Goal: Complete application form

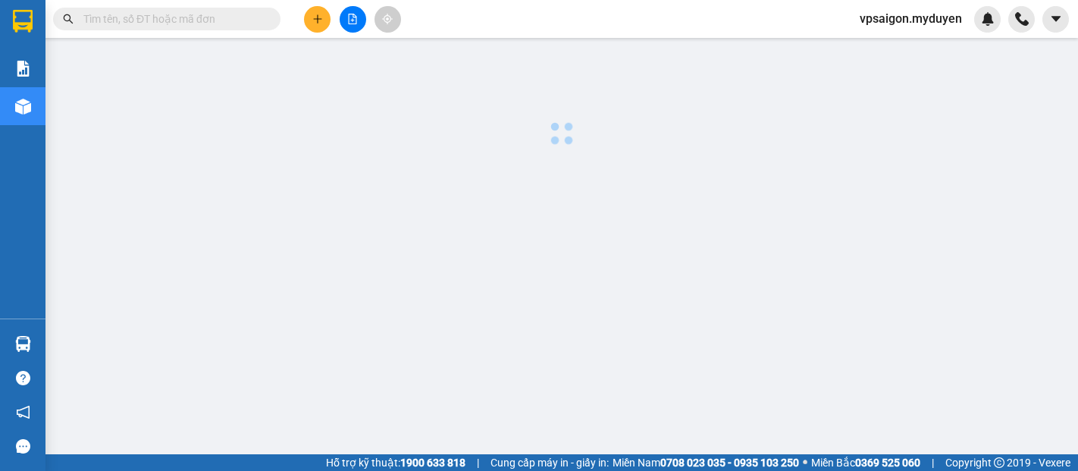
click at [321, 23] on icon "plus" at bounding box center [317, 19] width 11 height 11
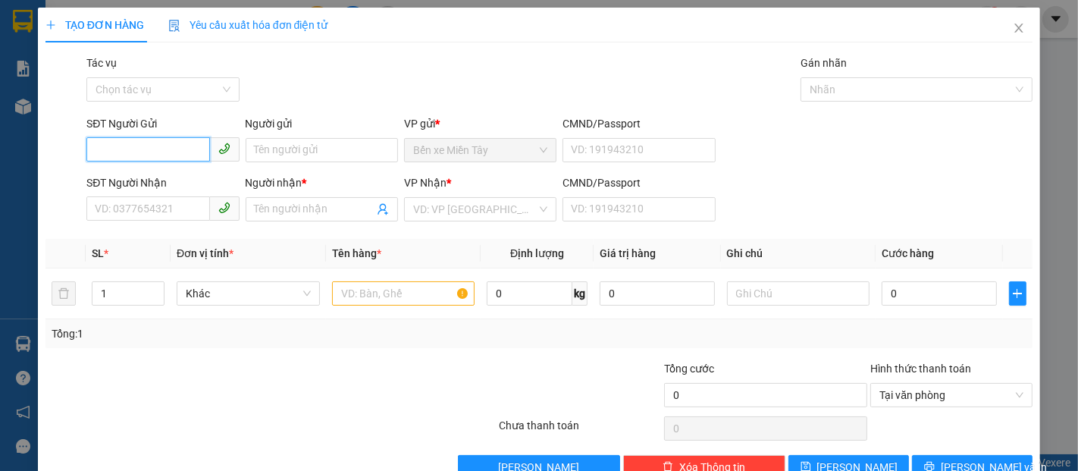
click at [131, 143] on input "SĐT Người Gửi" at bounding box center [147, 149] width 123 height 24
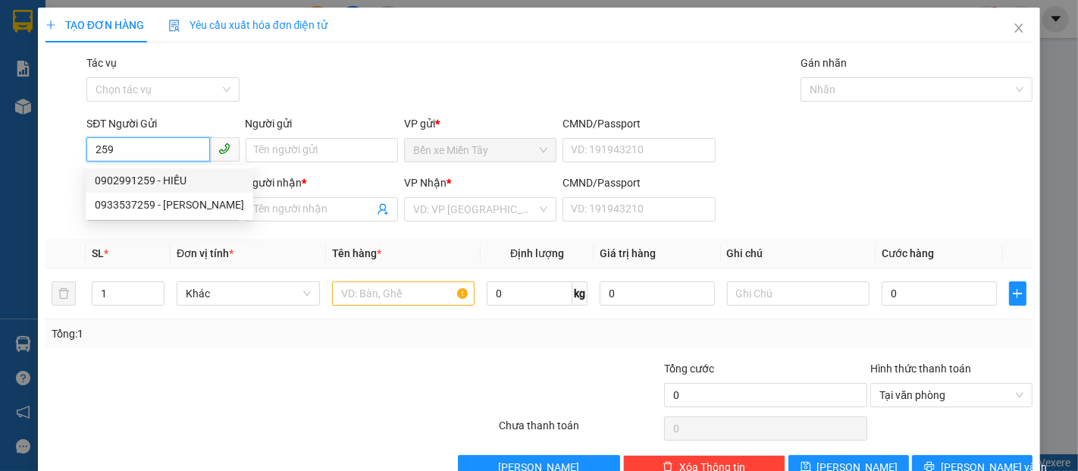
click at [155, 185] on div "0902991259 - HIẾU" at bounding box center [169, 180] width 149 height 17
type input "0902991259"
type input "HIẾU"
type input "0916661252"
type input "NGA ĐẠi NGÃI"
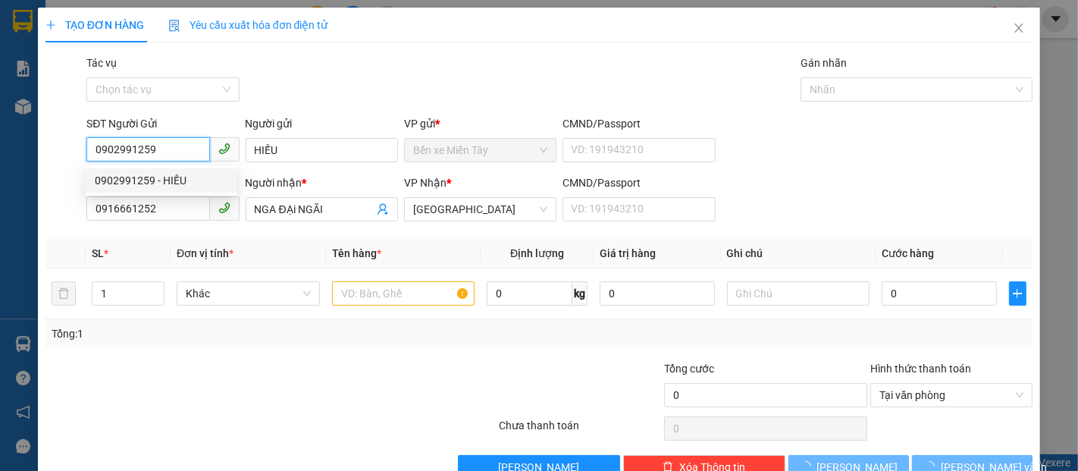
type input "200.000"
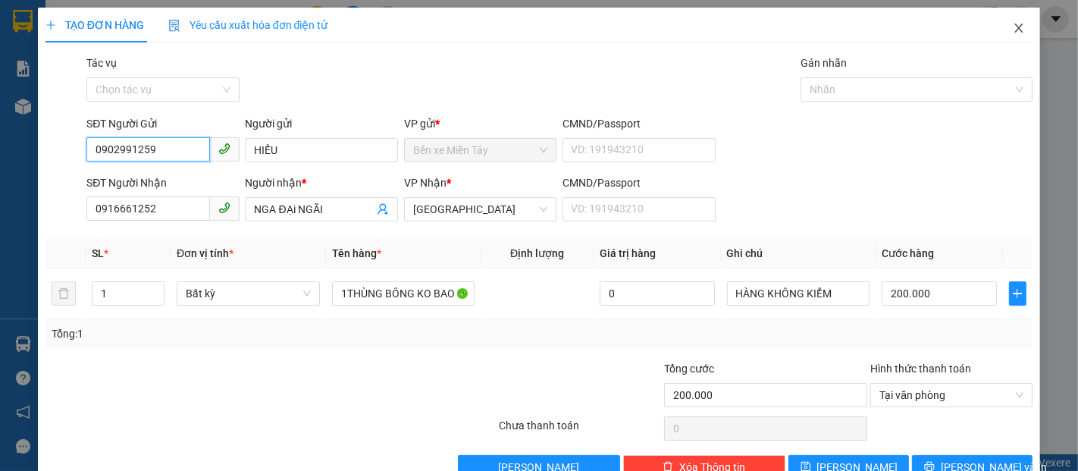
type input "0902991259"
click at [1013, 31] on icon "close" at bounding box center [1019, 28] width 12 height 12
